Goal: Task Accomplishment & Management: Use online tool/utility

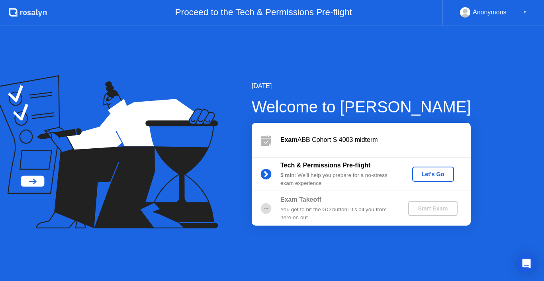
click at [429, 176] on div "Let's Go" at bounding box center [432, 174] width 35 height 6
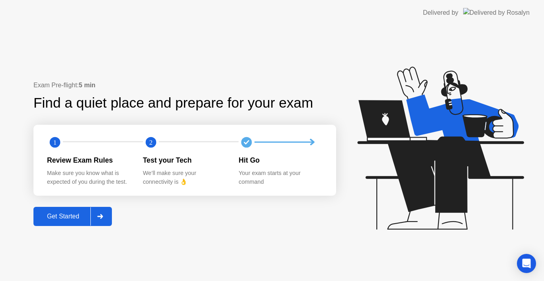
click at [84, 213] on div "Get Started" at bounding box center [63, 216] width 55 height 7
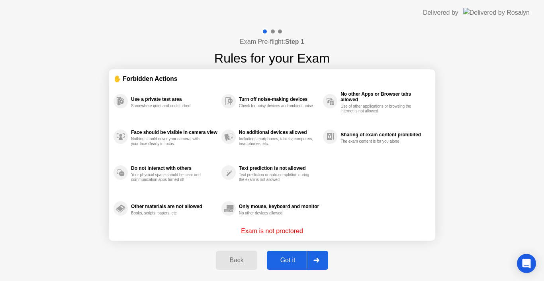
click at [298, 252] on button "Got it" at bounding box center [297, 259] width 61 height 19
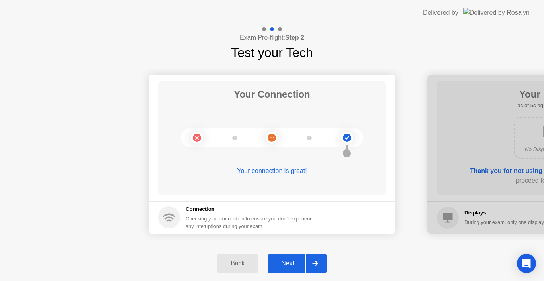
click at [317, 258] on div at bounding box center [314, 263] width 19 height 18
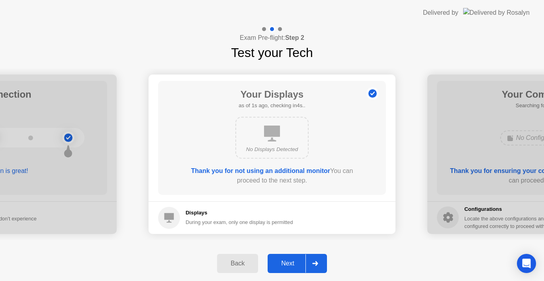
click at [317, 258] on div at bounding box center [314, 263] width 19 height 18
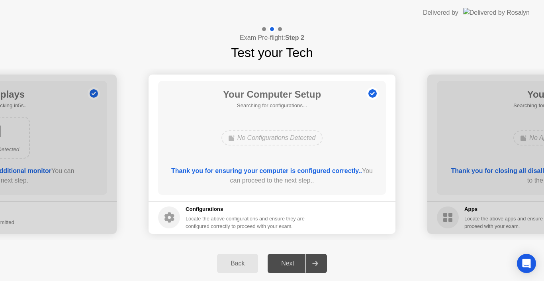
click at [317, 258] on div at bounding box center [314, 263] width 19 height 18
click at [321, 262] on div at bounding box center [314, 263] width 19 height 18
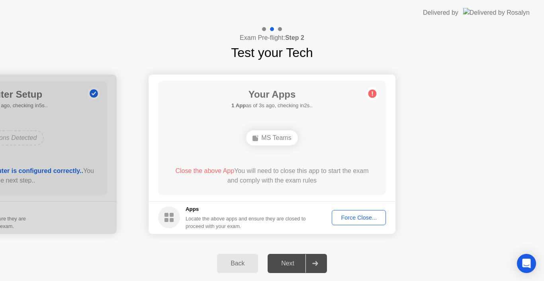
click at [351, 218] on div "Force Close..." at bounding box center [358, 217] width 49 height 6
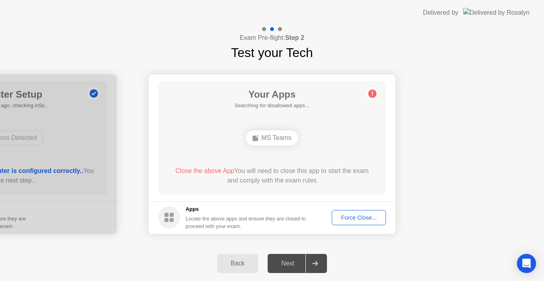
click at [350, 215] on div "Force Close..." at bounding box center [358, 217] width 49 height 6
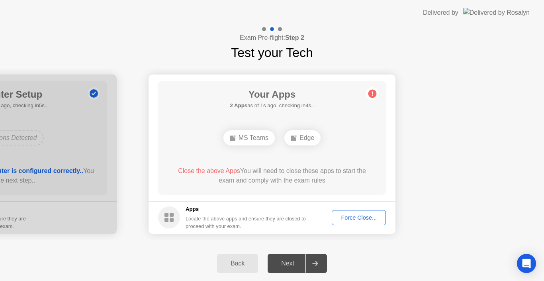
click at [346, 215] on div "Force Close..." at bounding box center [358, 217] width 49 height 6
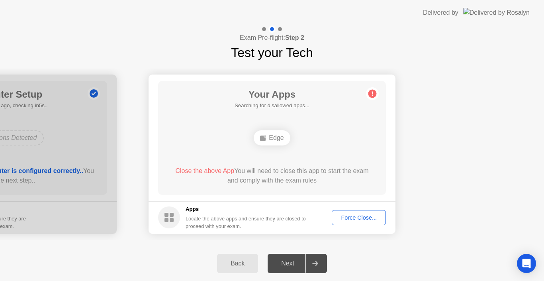
click at [361, 219] on div "Force Close..." at bounding box center [358, 217] width 49 height 6
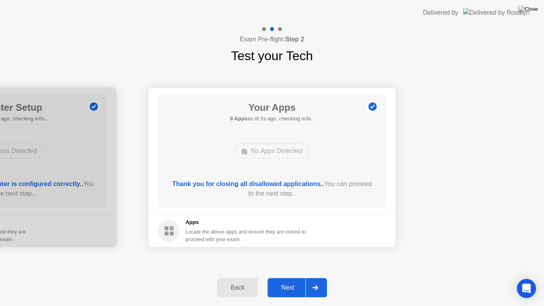
click at [281, 280] on div "Next" at bounding box center [287, 287] width 35 height 7
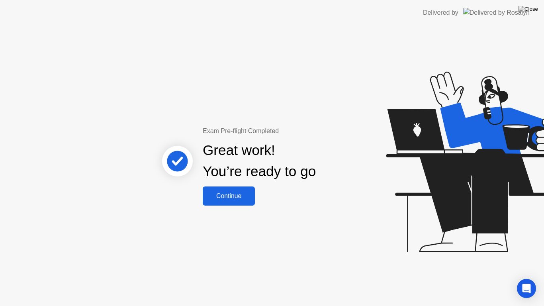
click at [241, 202] on button "Continue" at bounding box center [229, 195] width 52 height 19
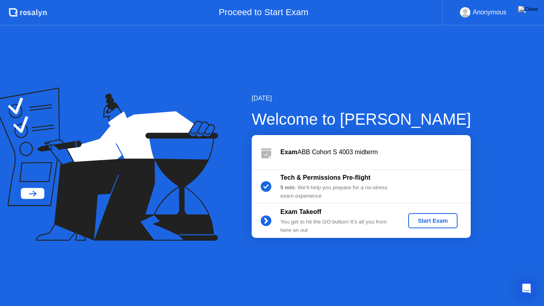
click at [422, 223] on div "Start Exam" at bounding box center [432, 220] width 43 height 6
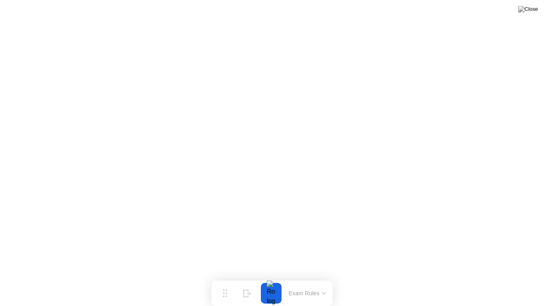
click at [530, 14] on button at bounding box center [528, 9] width 24 height 10
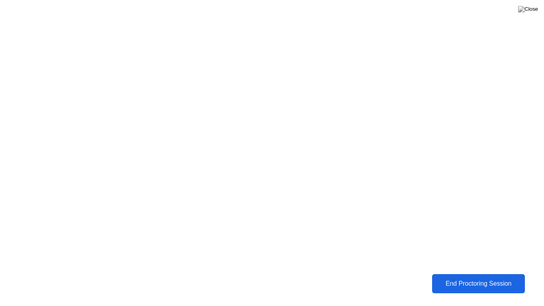
click at [447, 280] on div "End Proctoring Session" at bounding box center [478, 283] width 88 height 7
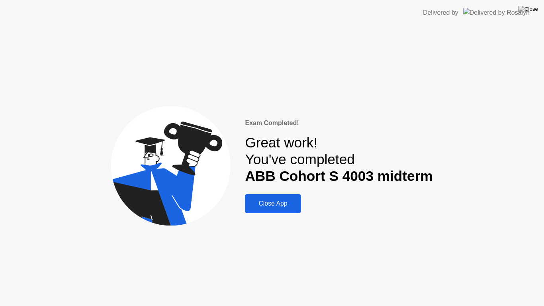
click at [284, 207] on div "Close App" at bounding box center [272, 203] width 51 height 7
